Goal: Complete application form

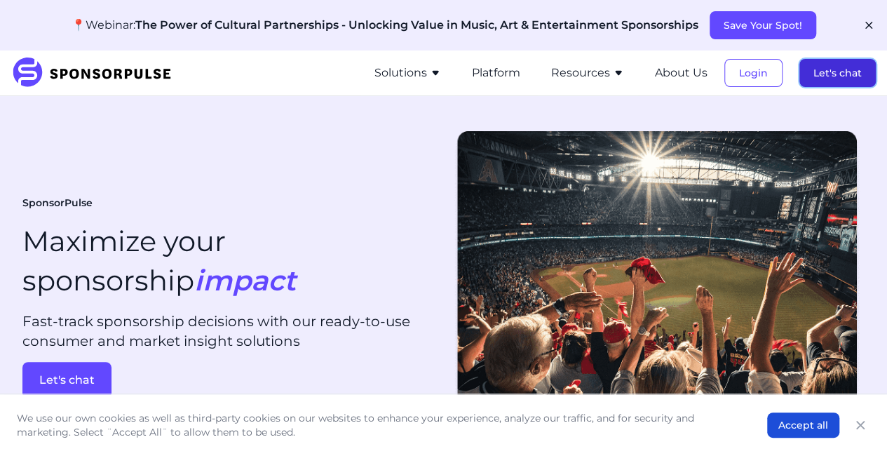
click at [823, 62] on button "Let's chat" at bounding box center [837, 73] width 76 height 28
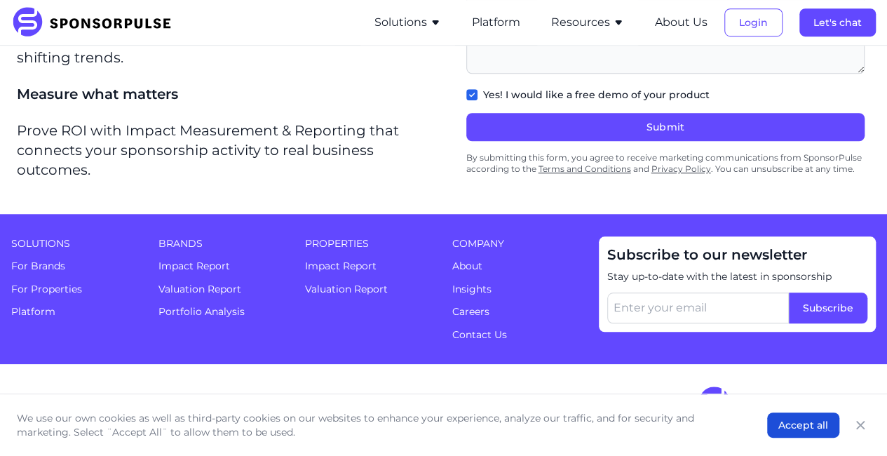
scroll to position [720, 0]
click at [69, 283] on link "For Properties" at bounding box center [46, 289] width 71 height 13
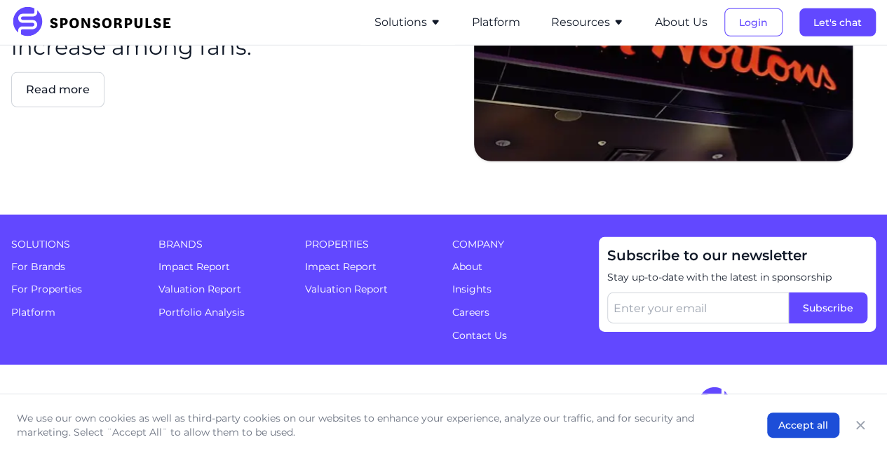
scroll to position [2625, 0]
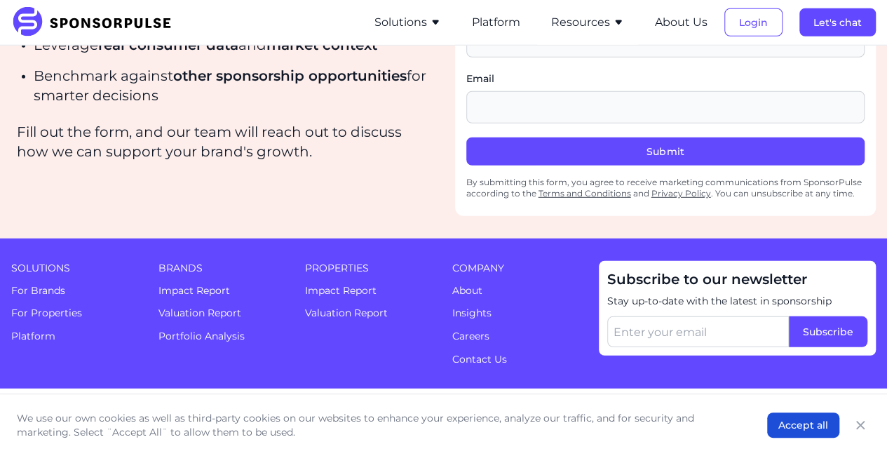
type input "[PERSON_NAME]"
type input "Tennis [GEOGRAPHIC_DATA]"
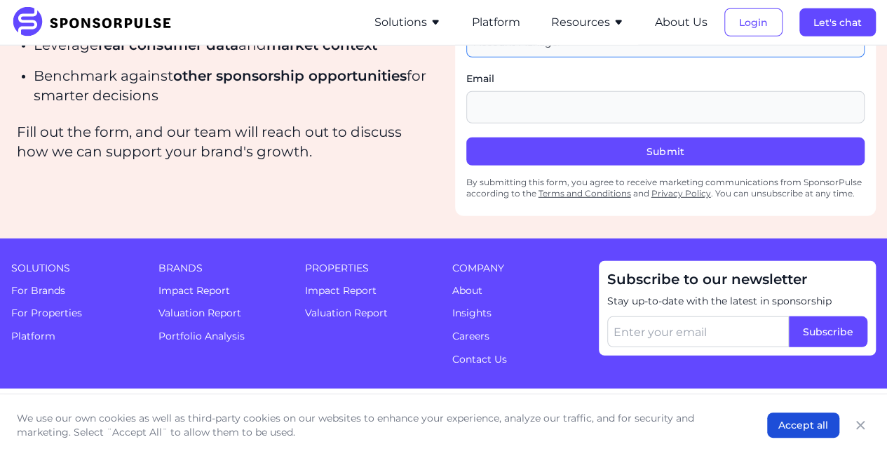
type input "Account Manager"
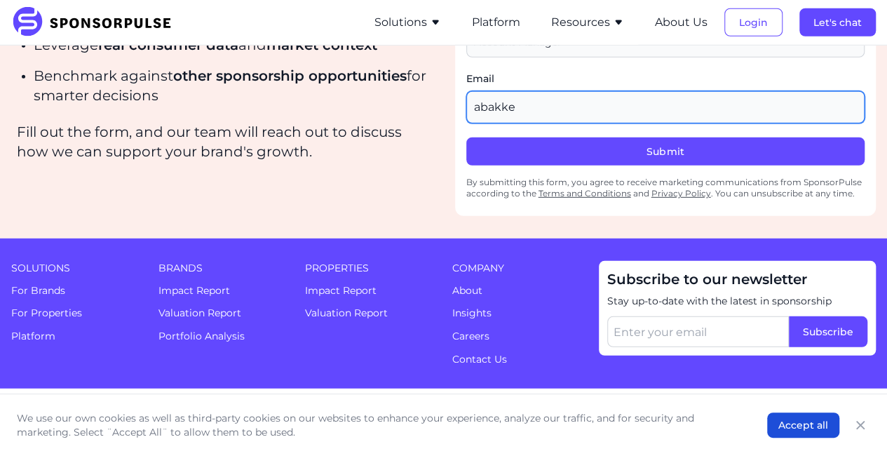
type input "[EMAIL_ADDRESS][DOMAIN_NAME]"
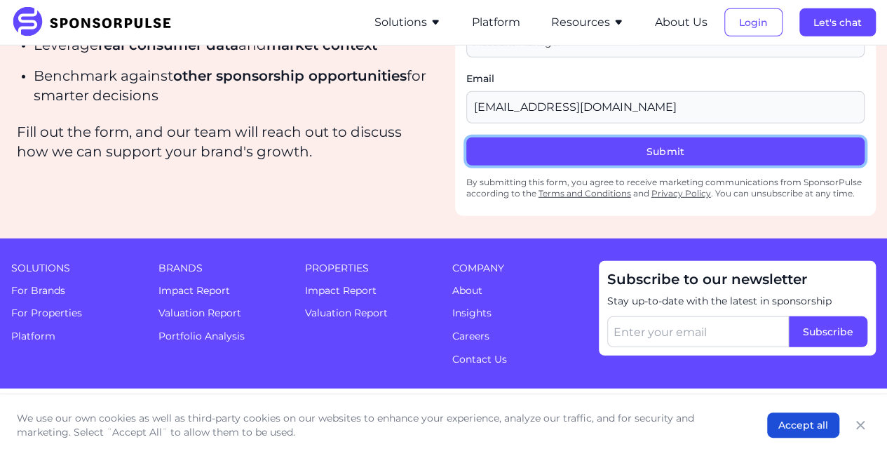
click at [555, 166] on button "Submit" at bounding box center [665, 151] width 399 height 28
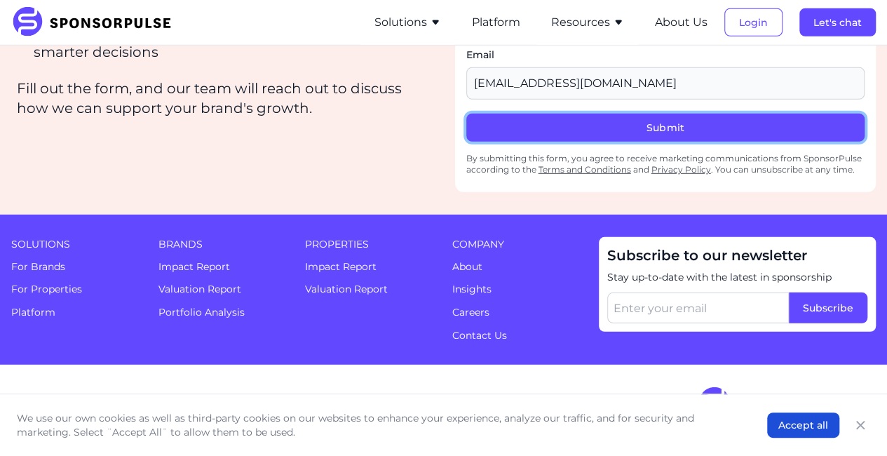
scroll to position [1888, 0]
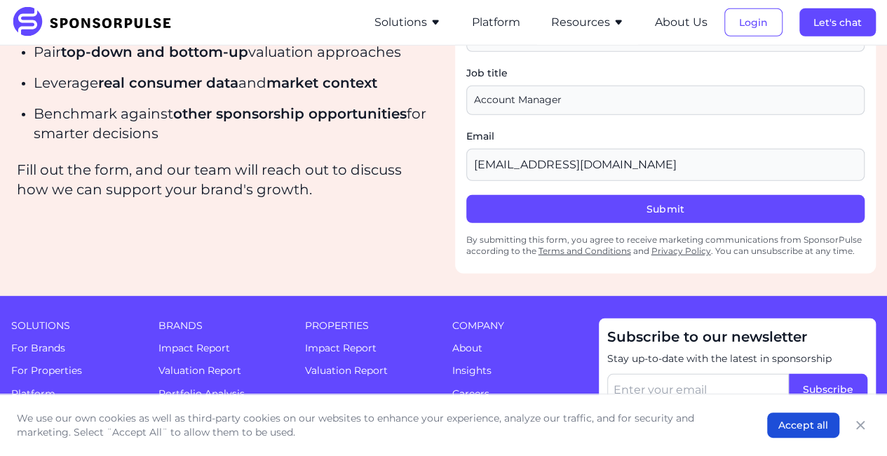
click at [656, 174] on fieldset "First name Last name ! Last name is required Company name Job title Email [EMAI…" at bounding box center [665, 58] width 399 height 274
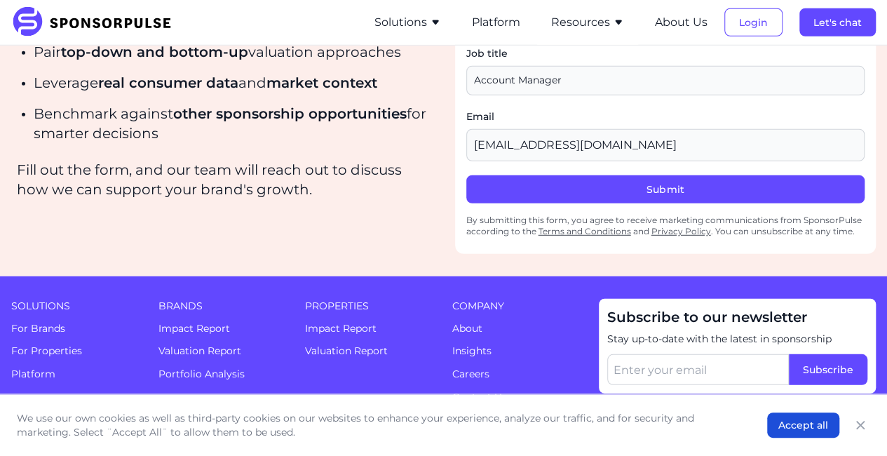
scroll to position [1948, 0]
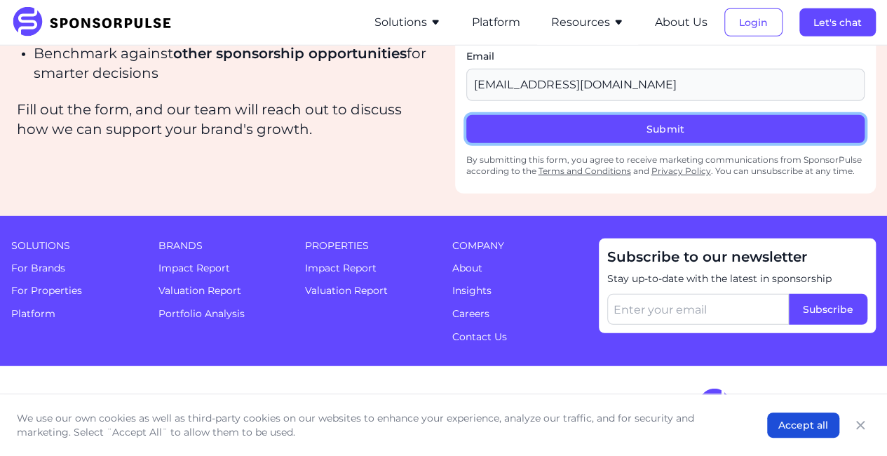
click at [645, 143] on button "Submit" at bounding box center [665, 129] width 399 height 28
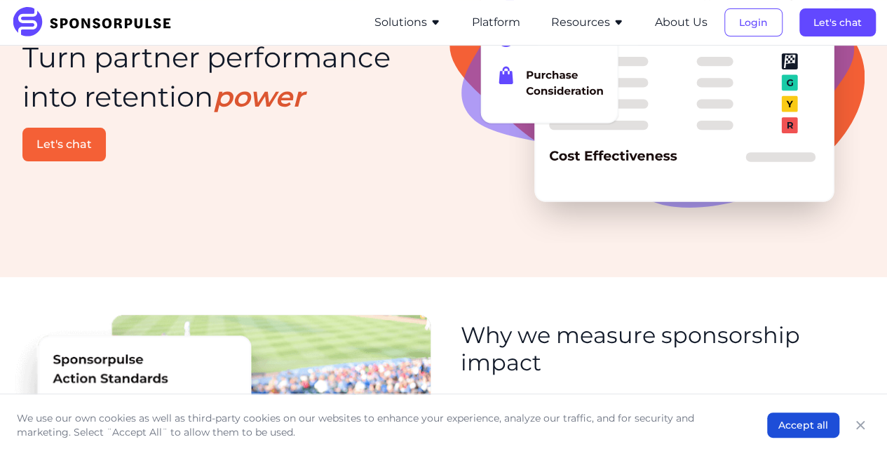
scroll to position [154, 0]
